Goal: Check status

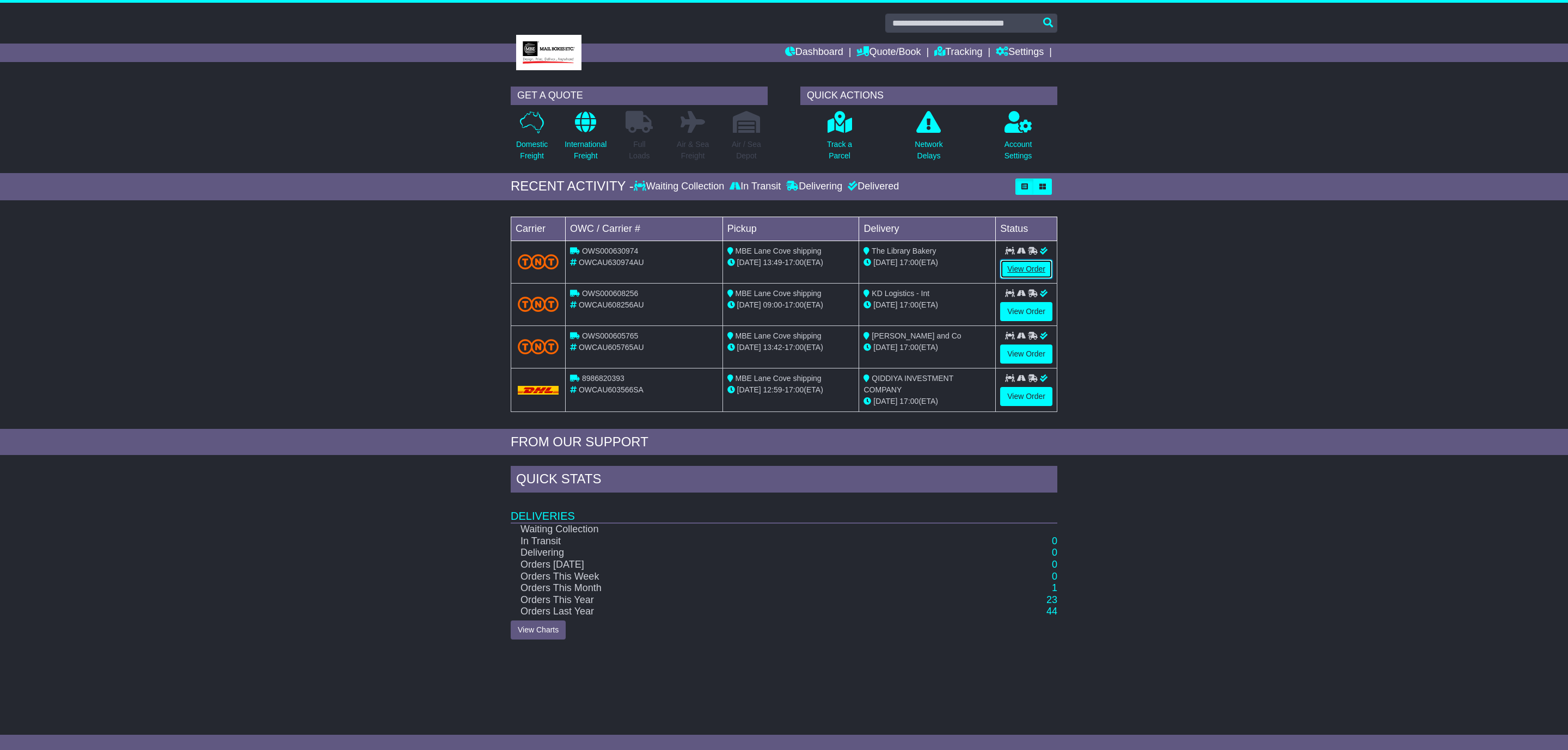
click at [1019, 264] on link "View Order" at bounding box center [1027, 269] width 53 height 19
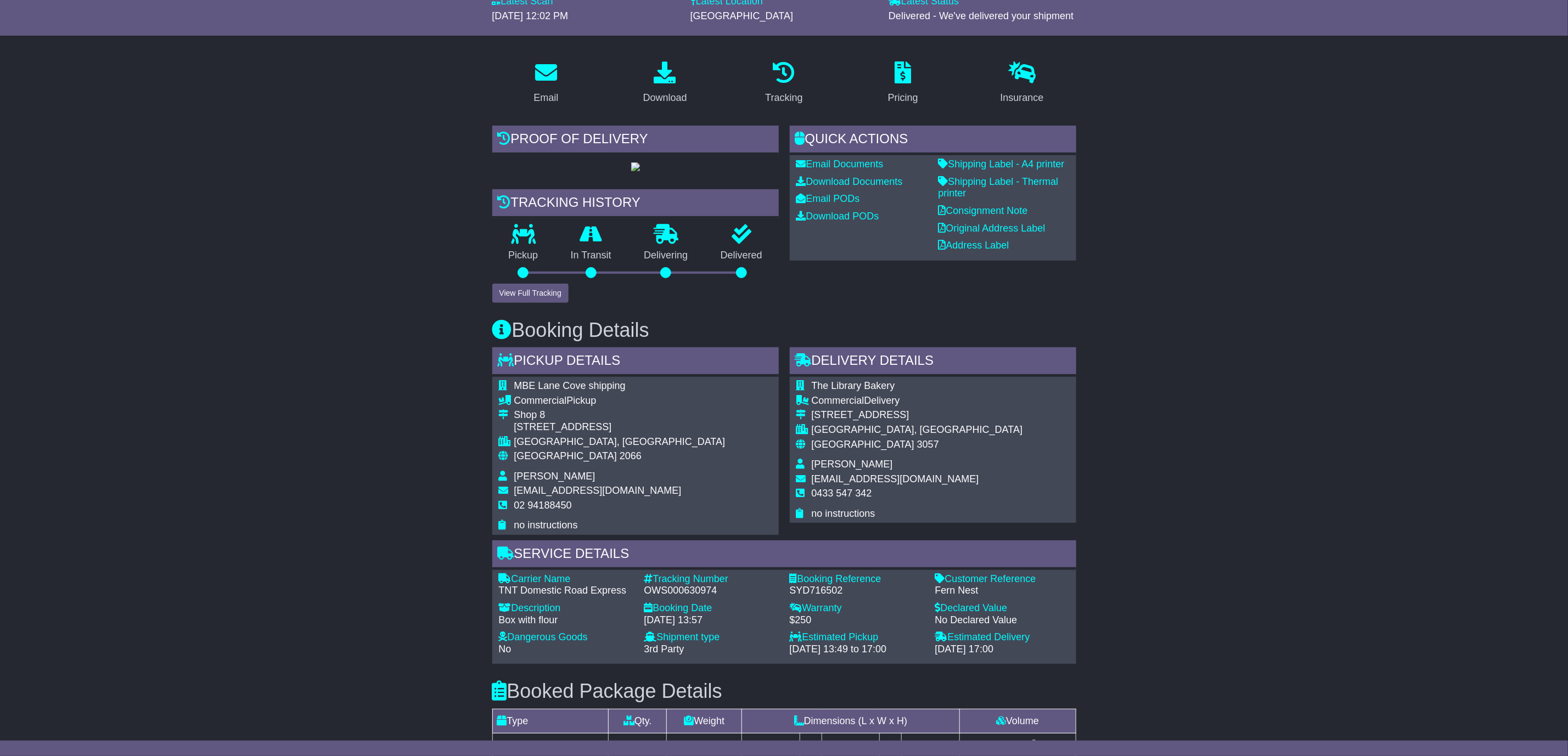
scroll to position [176, 0]
